Goal: Information Seeking & Learning: Learn about a topic

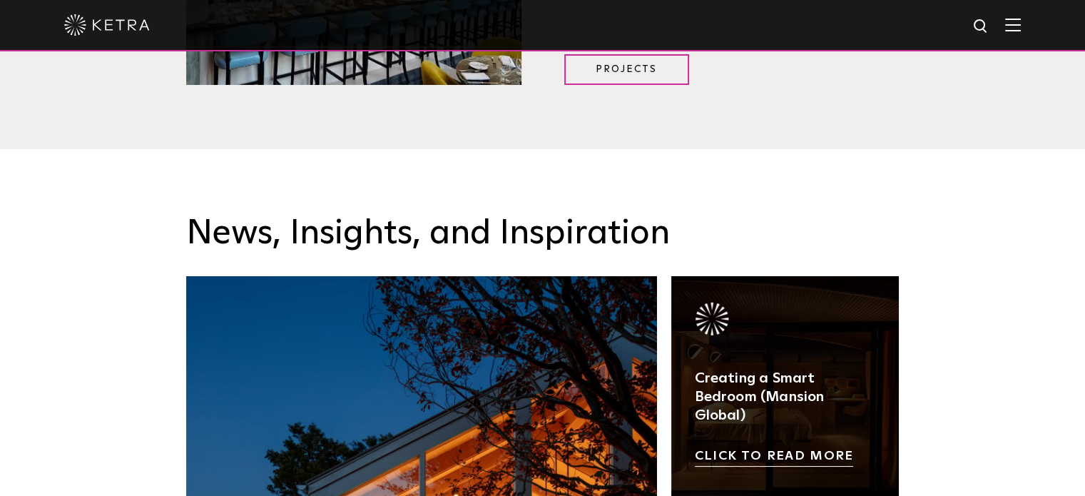
scroll to position [1997, 0]
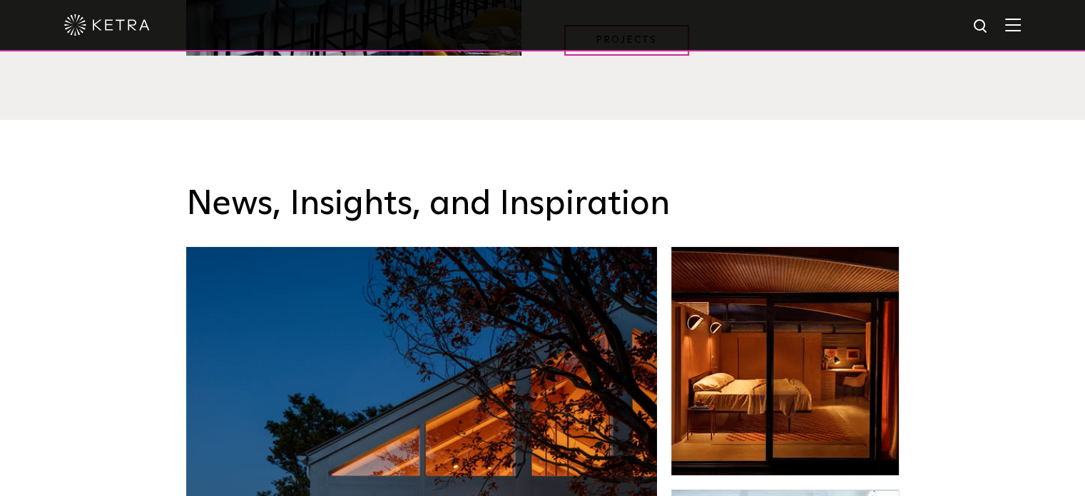
click at [1020, 34] on div at bounding box center [542, 25] width 957 height 50
click at [1021, 22] on img at bounding box center [1013, 25] width 16 height 14
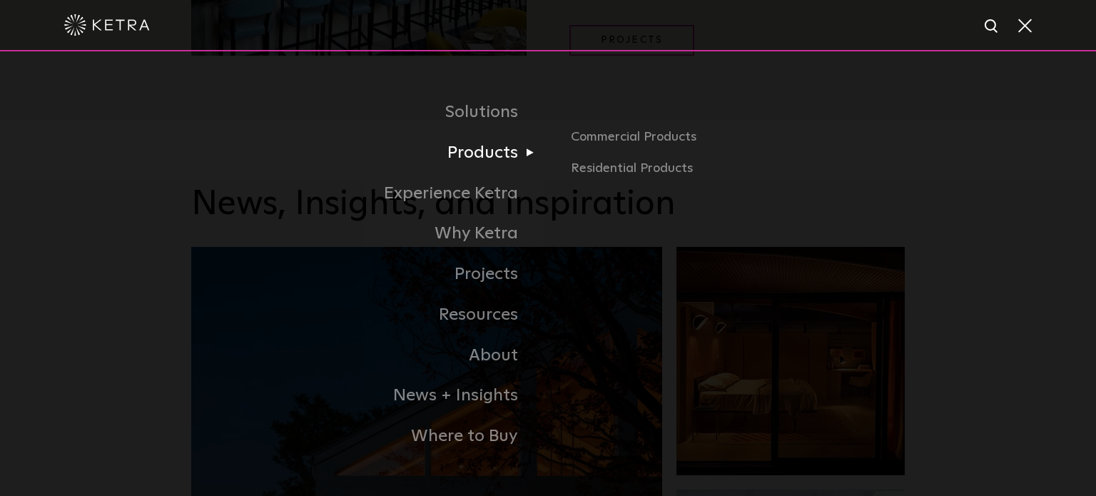
click at [495, 161] on link "Products" at bounding box center [369, 153] width 357 height 41
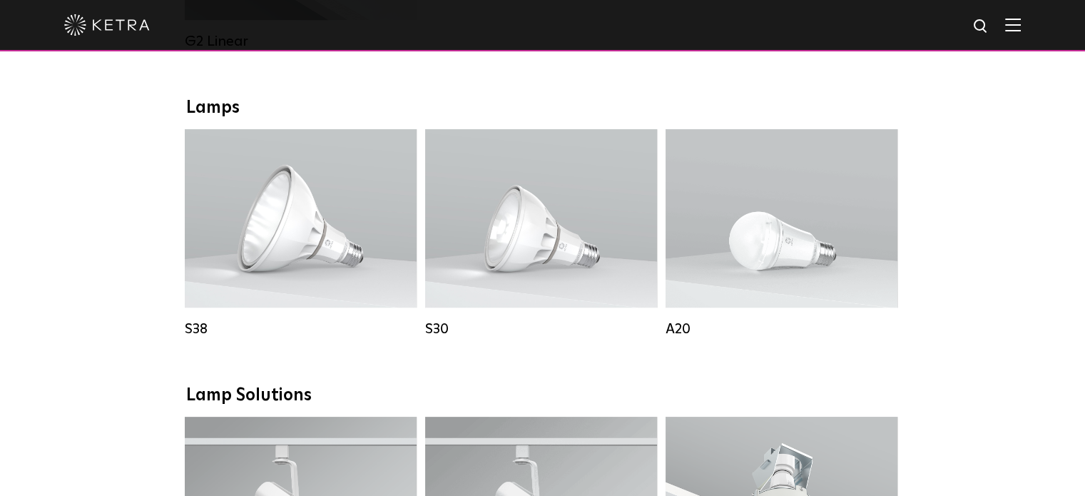
scroll to position [999, 0]
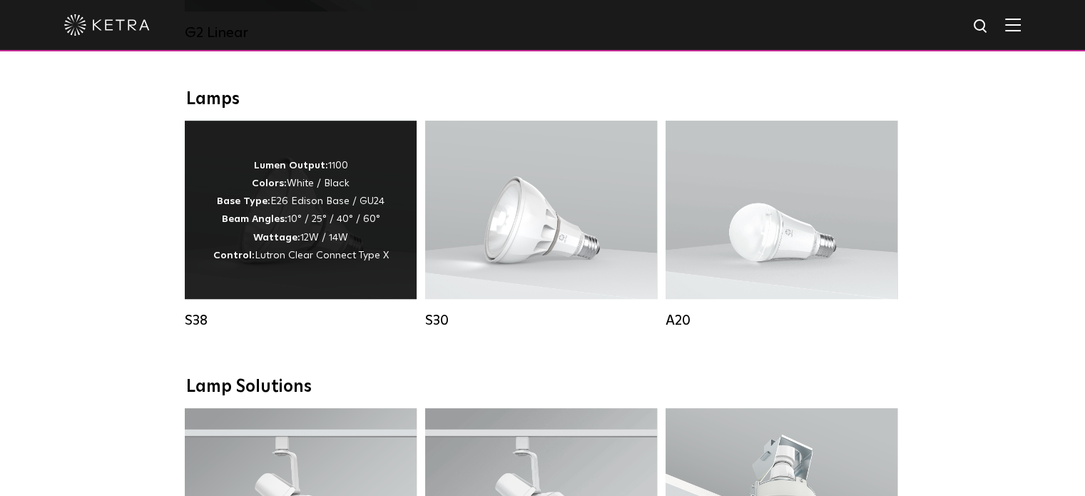
click at [310, 292] on div "Lumen Output: 1100 Colors: White / Black Base Type: E26 Edison Base / GU24 Beam…" at bounding box center [301, 210] width 232 height 178
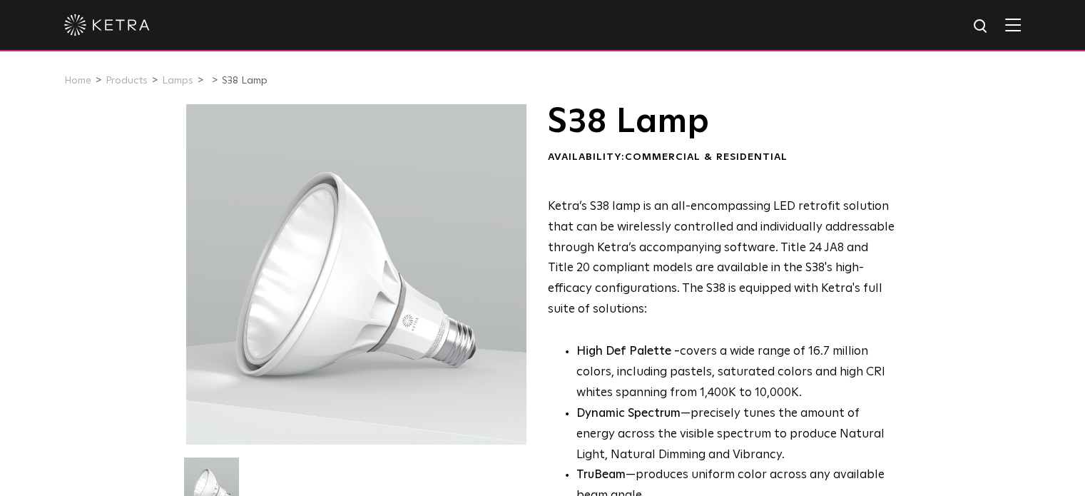
click at [190, 339] on div at bounding box center [356, 274] width 340 height 340
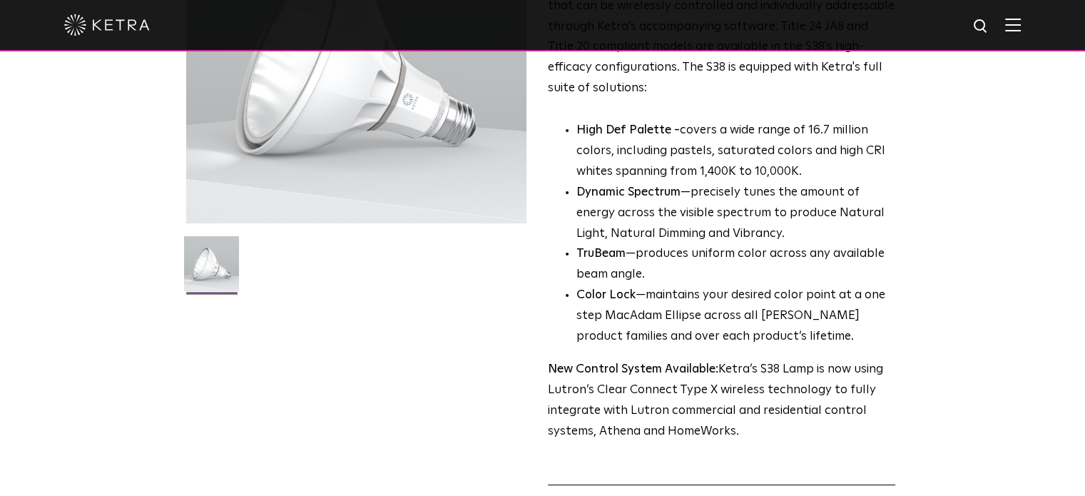
scroll to position [285, 0]
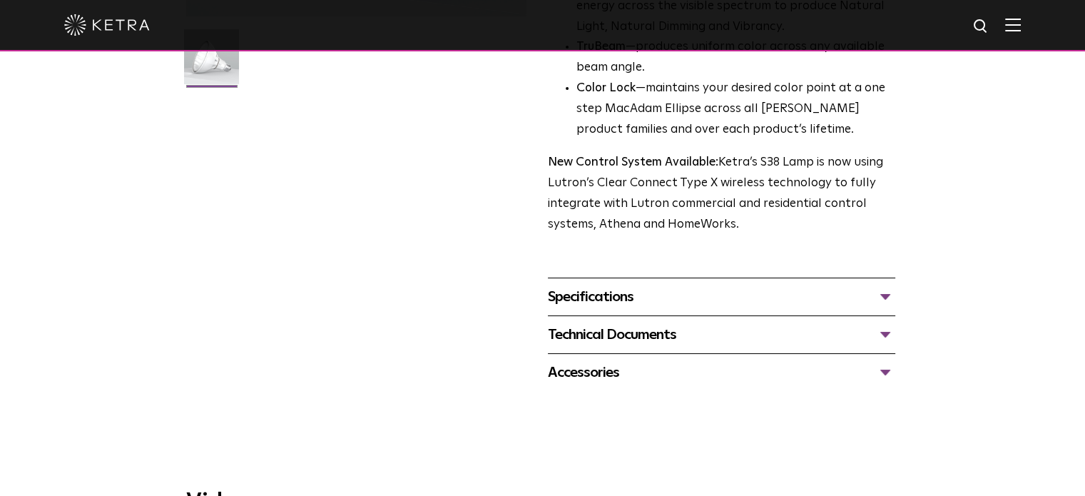
click at [564, 290] on div "Specifications" at bounding box center [721, 296] width 347 height 23
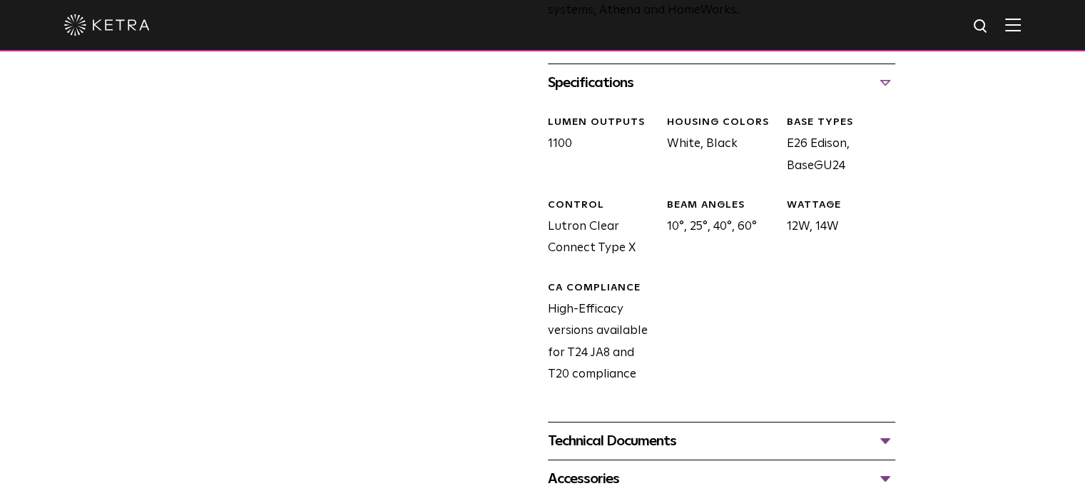
scroll to position [642, 0]
click at [608, 427] on div "Technical Documents S38 Specification Sheet S38 Installation Guide S30 and S38 …" at bounding box center [721, 441] width 347 height 38
click at [591, 444] on div "Technical Documents" at bounding box center [721, 440] width 347 height 23
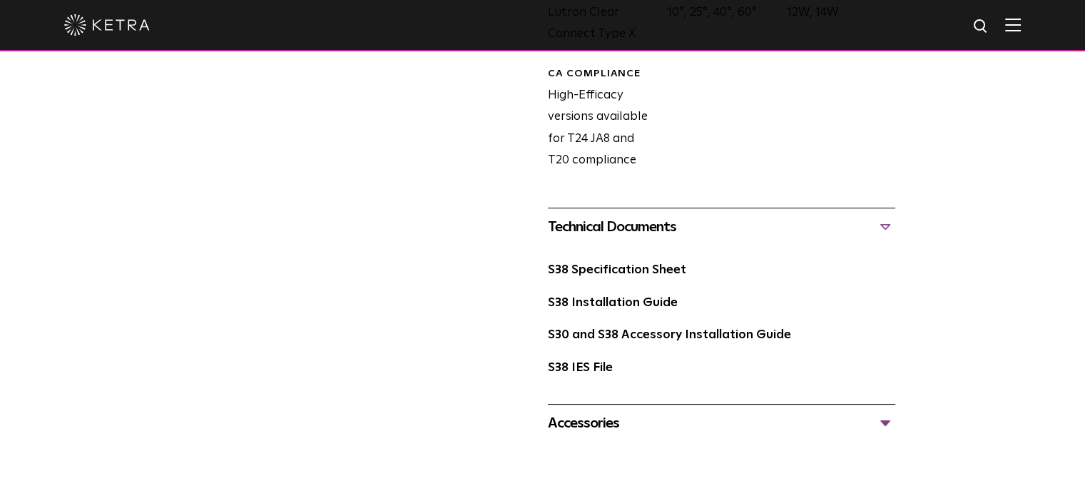
scroll to position [927, 0]
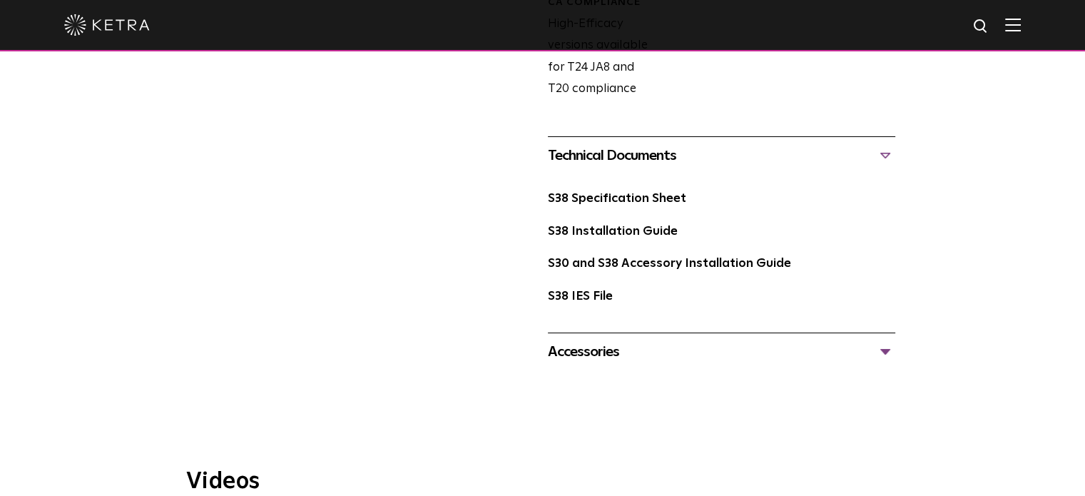
click at [587, 351] on div "Accessories" at bounding box center [721, 351] width 347 height 23
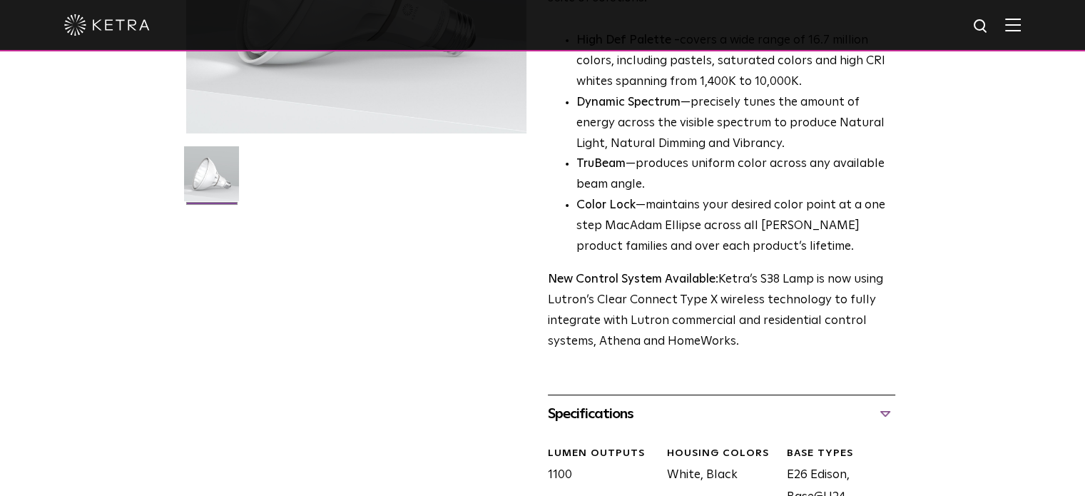
scroll to position [357, 0]
